Goal: Navigation & Orientation: Understand site structure

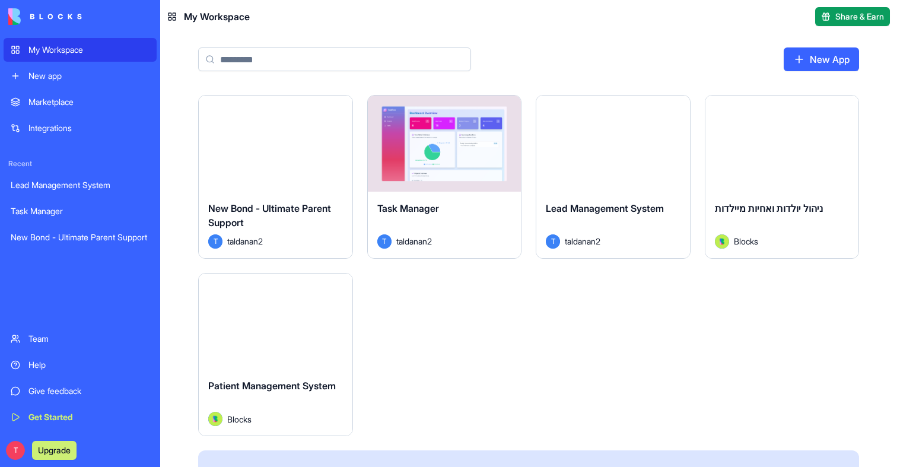
click at [283, 148] on button "Launch" at bounding box center [275, 144] width 89 height 24
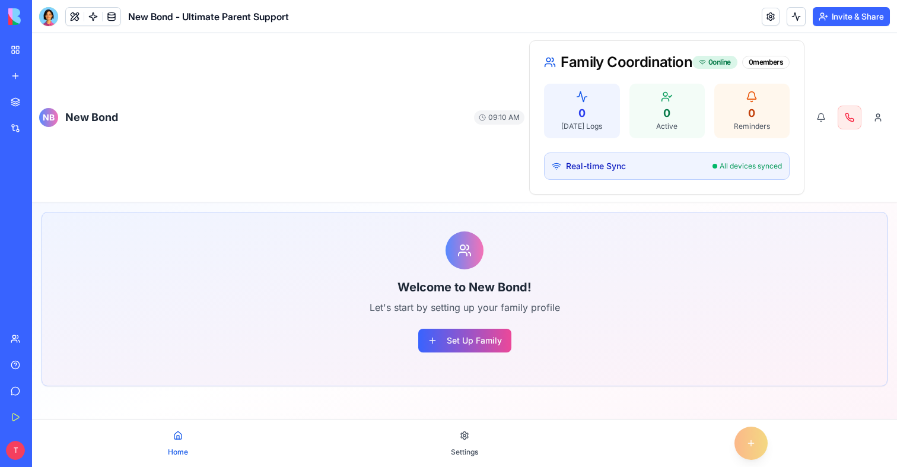
click at [8, 46] on link "My Workspace" at bounding box center [27, 50] width 47 height 24
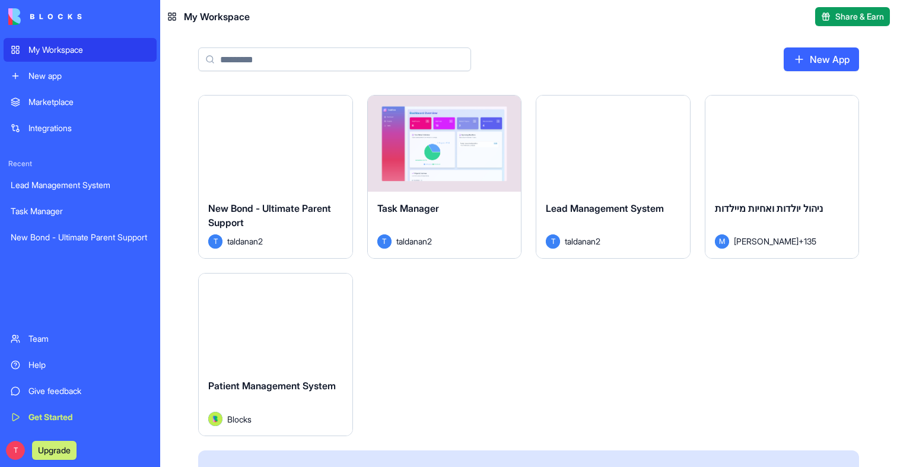
click at [319, 327] on button "Launch" at bounding box center [275, 321] width 89 height 24
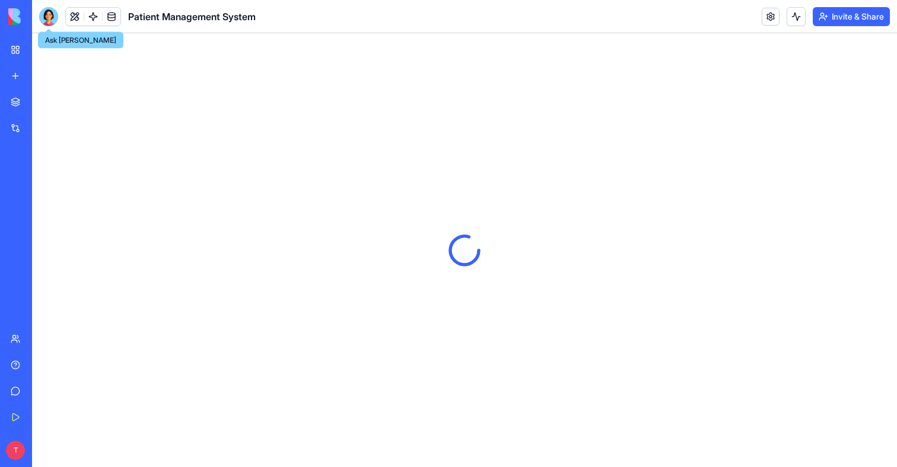
click at [44, 18] on div at bounding box center [48, 16] width 19 height 19
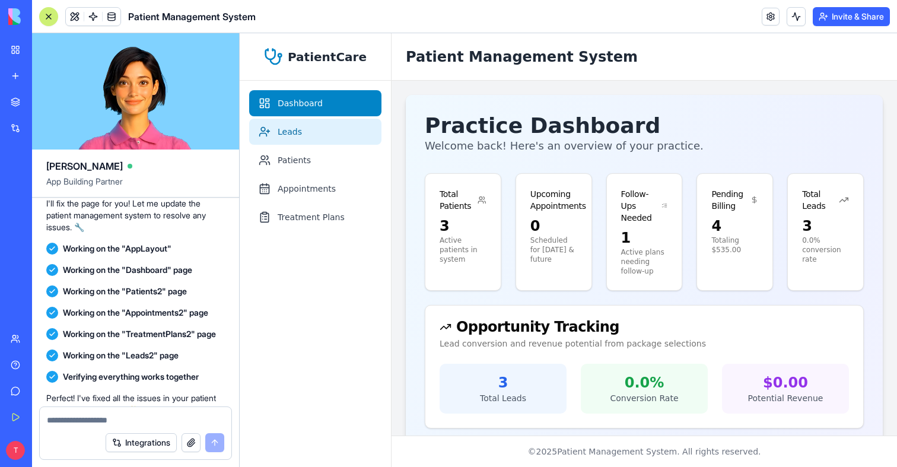
click at [363, 138] on link "Leads" at bounding box center [315, 132] width 132 height 26
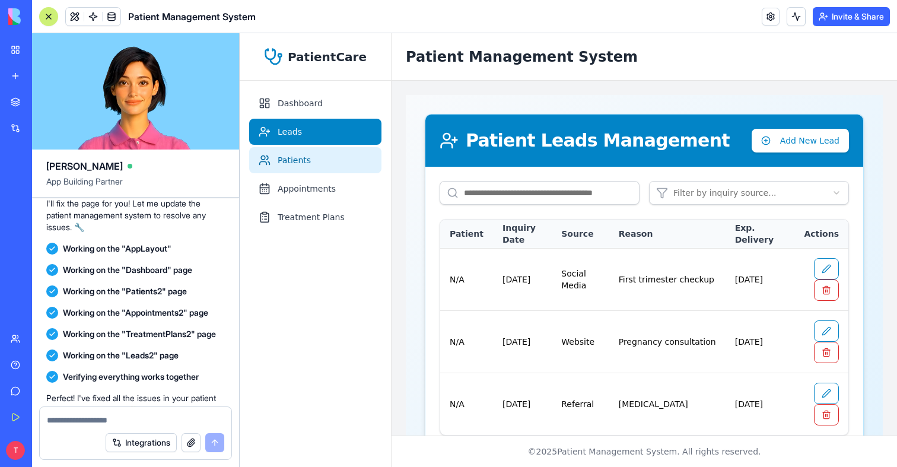
click at [358, 149] on link "Patients" at bounding box center [315, 160] width 132 height 26
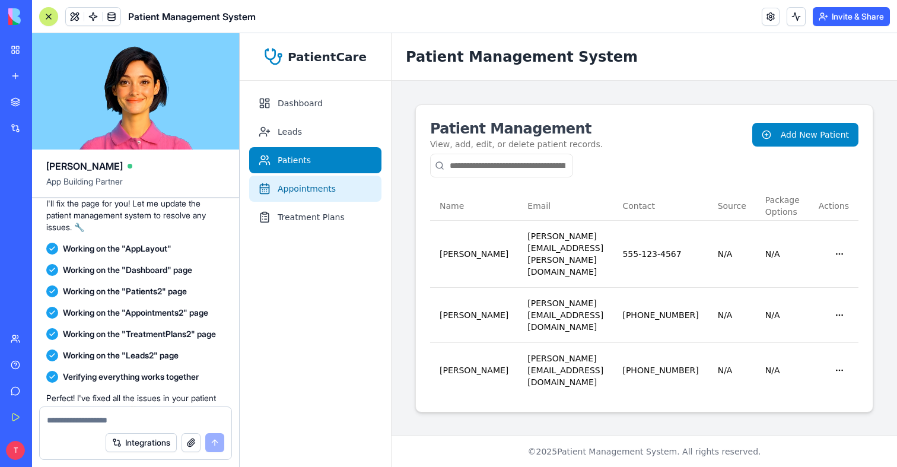
click at [358, 183] on link "Appointments" at bounding box center [315, 189] width 132 height 26
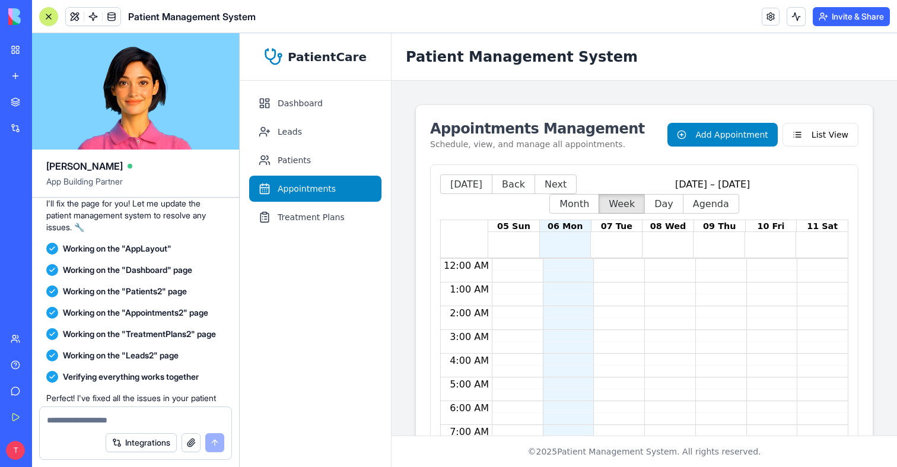
click at [358, 215] on link "Treatment Plans" at bounding box center [315, 217] width 132 height 26
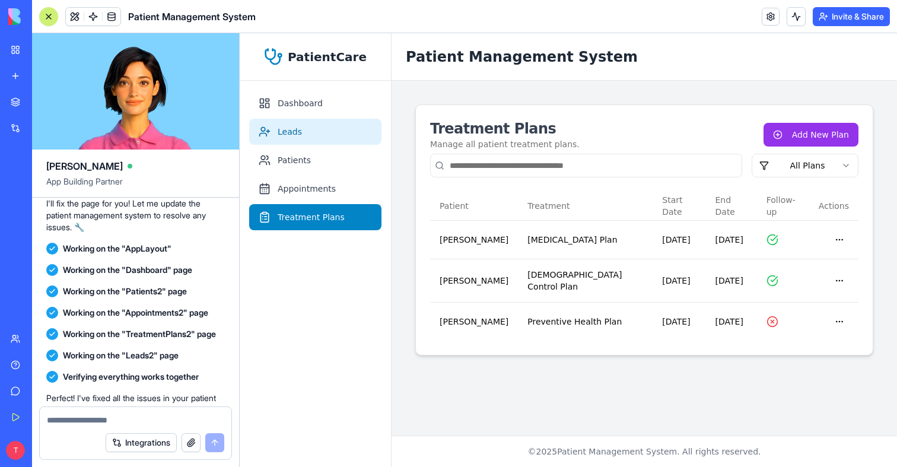
click at [333, 121] on link "Leads" at bounding box center [315, 132] width 132 height 26
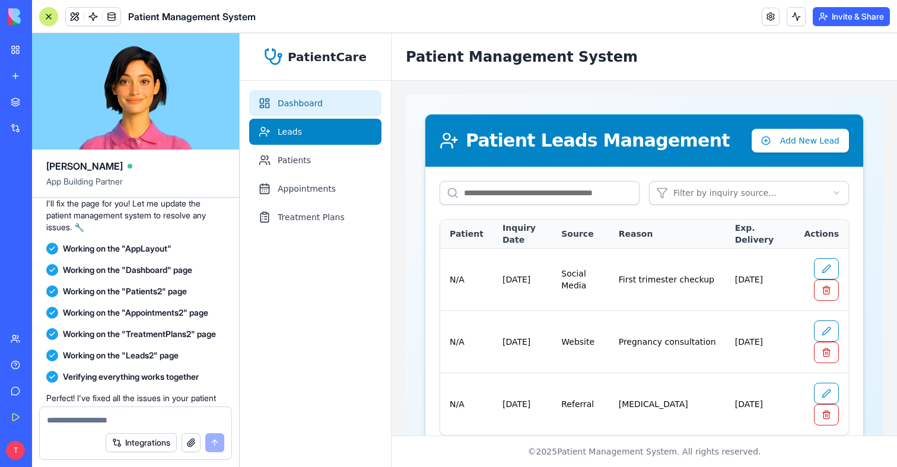
click at [353, 105] on link "Dashboard" at bounding box center [315, 103] width 132 height 26
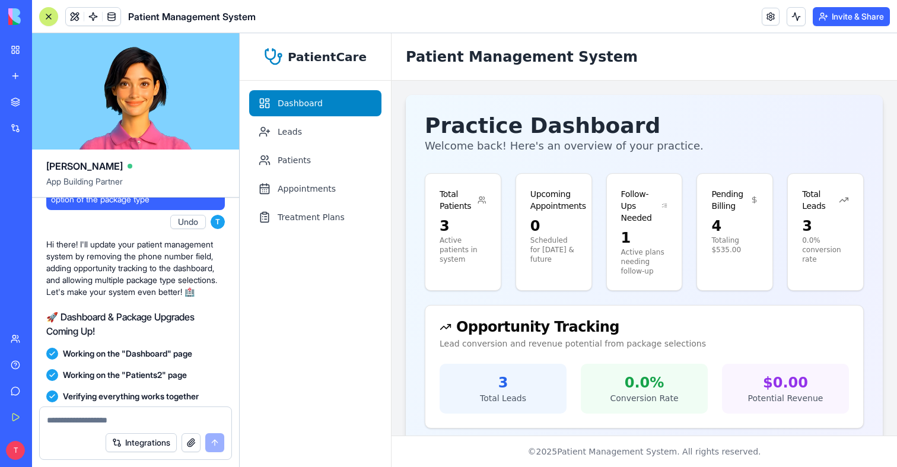
scroll to position [1623, 0]
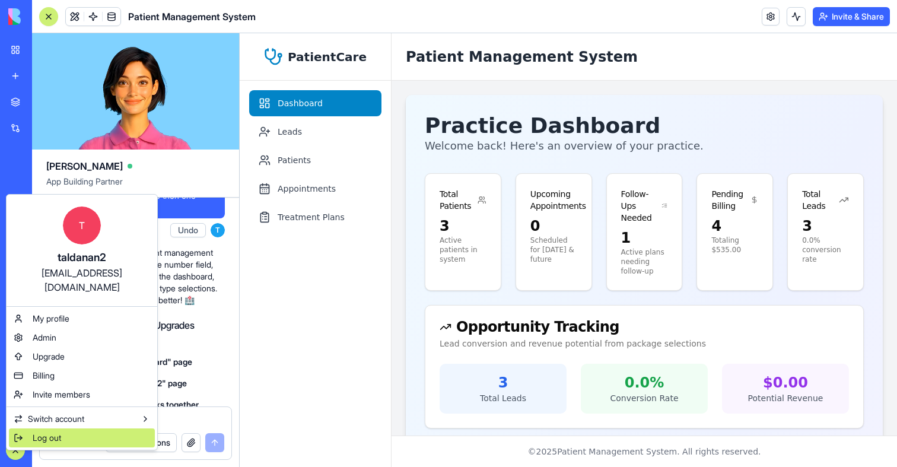
click at [43, 432] on span "Log out" at bounding box center [47, 438] width 28 height 12
